Goal: Task Accomplishment & Management: Manage account settings

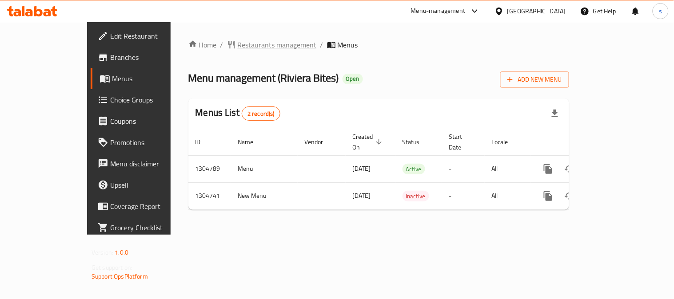
click at [238, 41] on span "Restaurants management" at bounding box center [277, 45] width 79 height 11
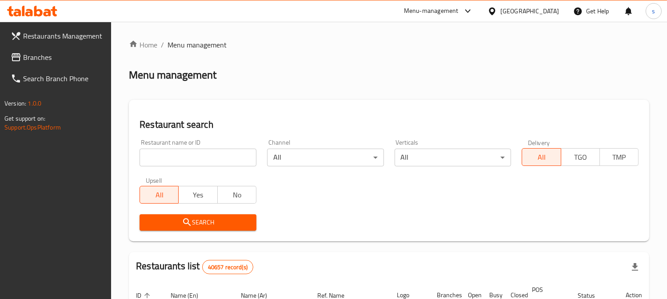
click at [26, 52] on span "Branches" at bounding box center [63, 57] width 81 height 11
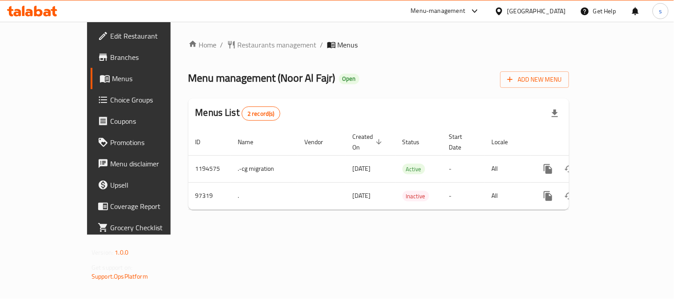
click at [222, 52] on div "Home / Restaurants management / Menus Menu management ( Noor Al Fajr ) Open Add…" at bounding box center [378, 129] width 381 height 178
click at [238, 46] on span "Restaurants management" at bounding box center [277, 45] width 79 height 11
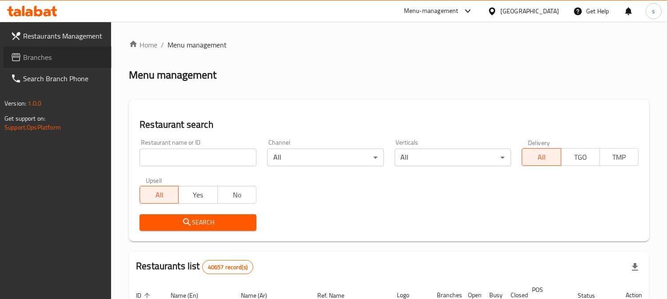
click at [39, 59] on span "Branches" at bounding box center [63, 57] width 81 height 11
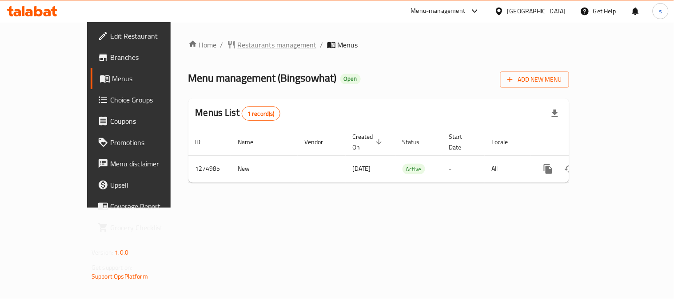
click at [238, 44] on span "Restaurants management" at bounding box center [277, 45] width 79 height 11
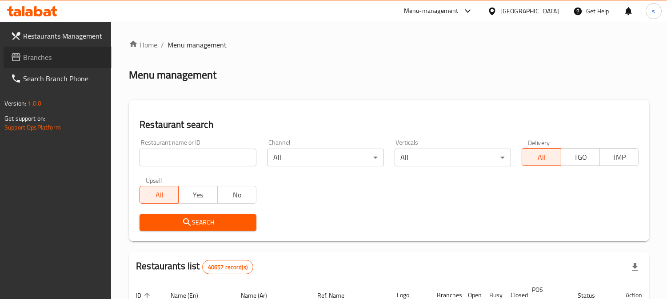
click at [37, 62] on span "Branches" at bounding box center [63, 57] width 81 height 11
